Goal: Check status: Check status

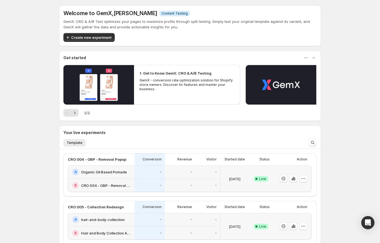
scroll to position [50, 0]
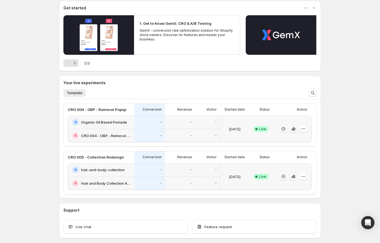
click at [293, 128] on icon "button" at bounding box center [294, 129] width 6 height 6
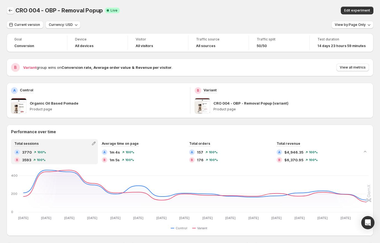
click at [12, 11] on icon "Back" at bounding box center [11, 11] width 6 height 6
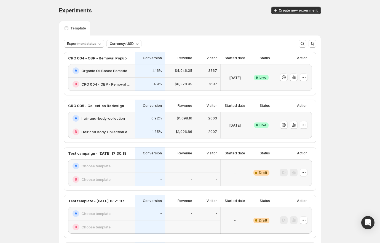
click at [238, 130] on div "[DATE]" at bounding box center [235, 125] width 24 height 20
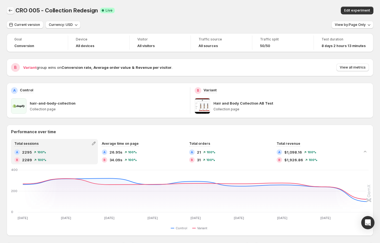
click at [10, 10] on icon "Back" at bounding box center [11, 11] width 6 height 6
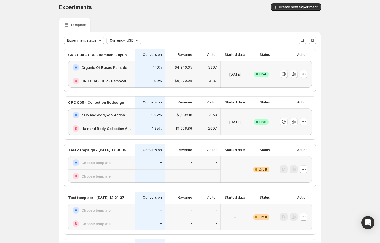
scroll to position [7, 0]
